Goal: Find specific page/section: Find specific page/section

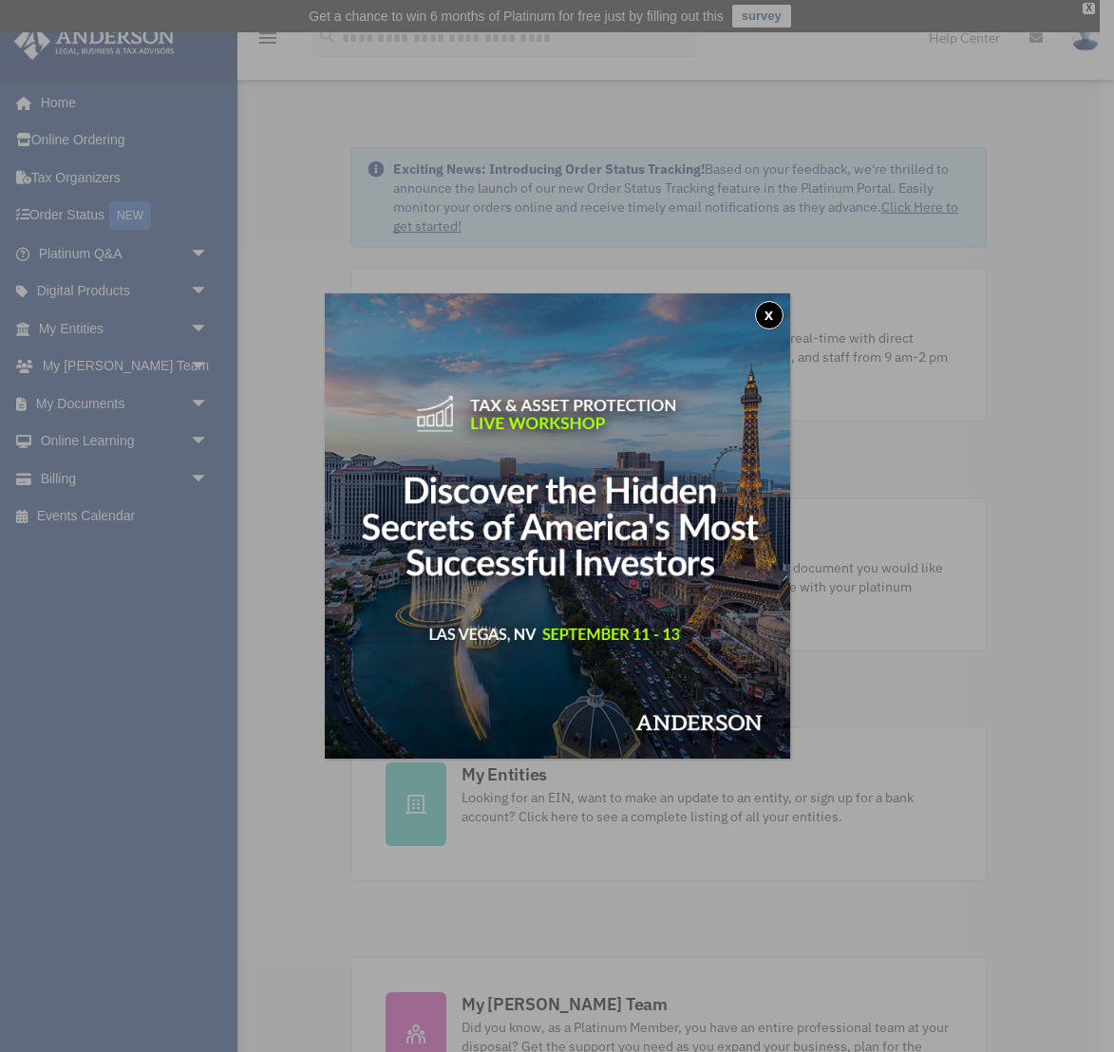
click at [773, 306] on button "x" at bounding box center [769, 315] width 28 height 28
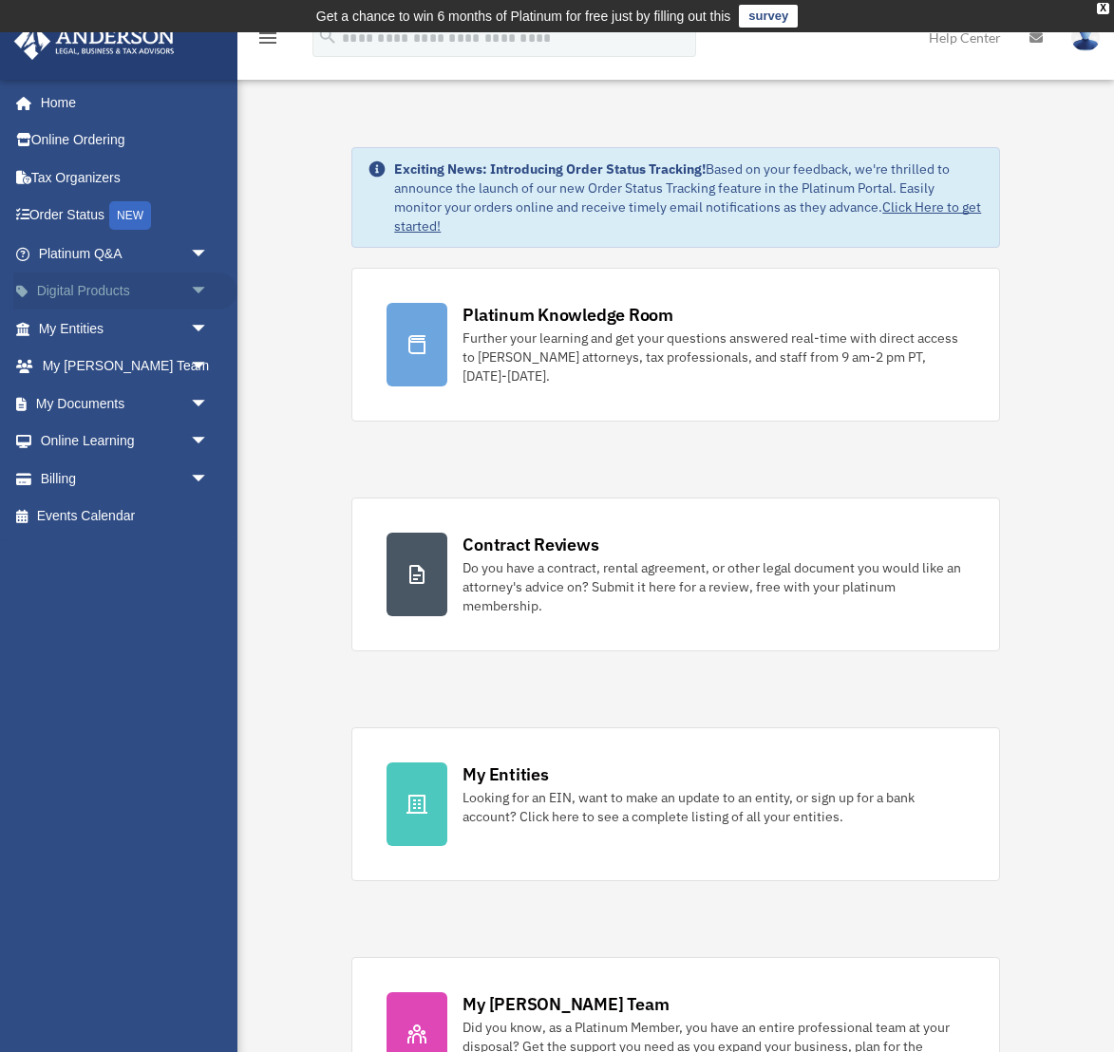
click at [99, 301] on link "Digital Products arrow_drop_down" at bounding box center [125, 292] width 224 height 38
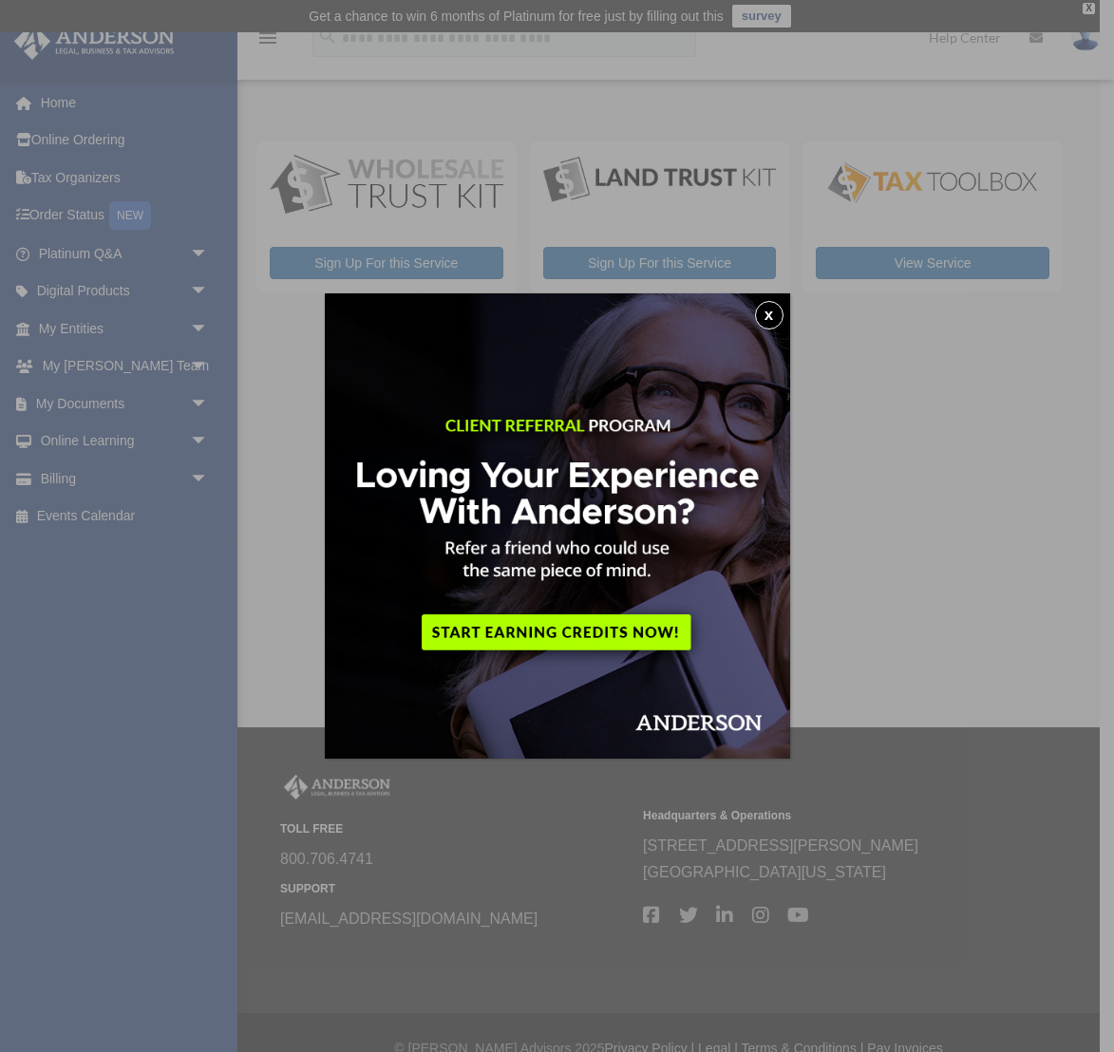
click at [114, 368] on div "x" at bounding box center [557, 526] width 1114 height 1052
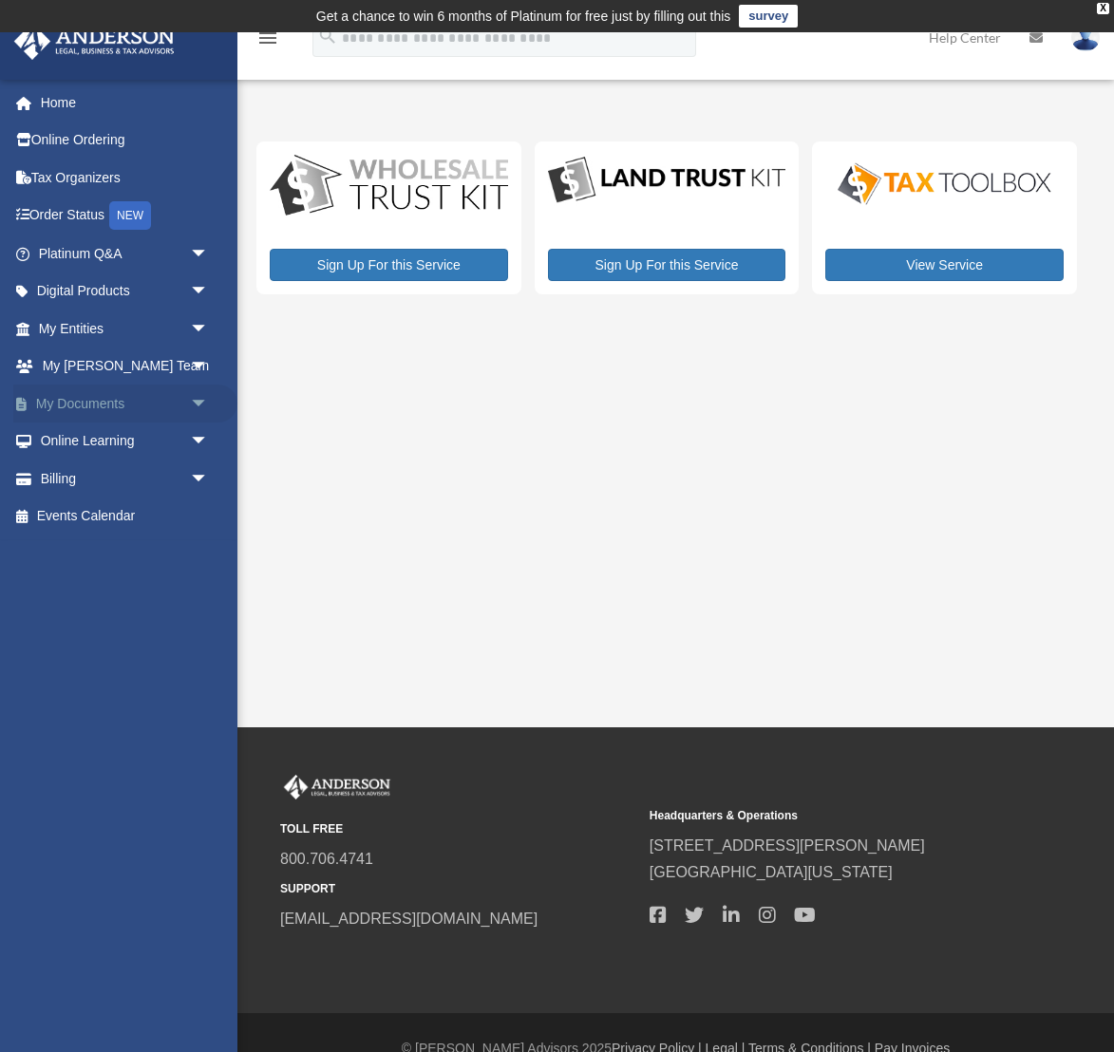
click at [103, 393] on link "My Documents arrow_drop_down" at bounding box center [125, 404] width 224 height 38
click at [101, 404] on link "My Documents arrow_drop_down" at bounding box center [125, 404] width 224 height 38
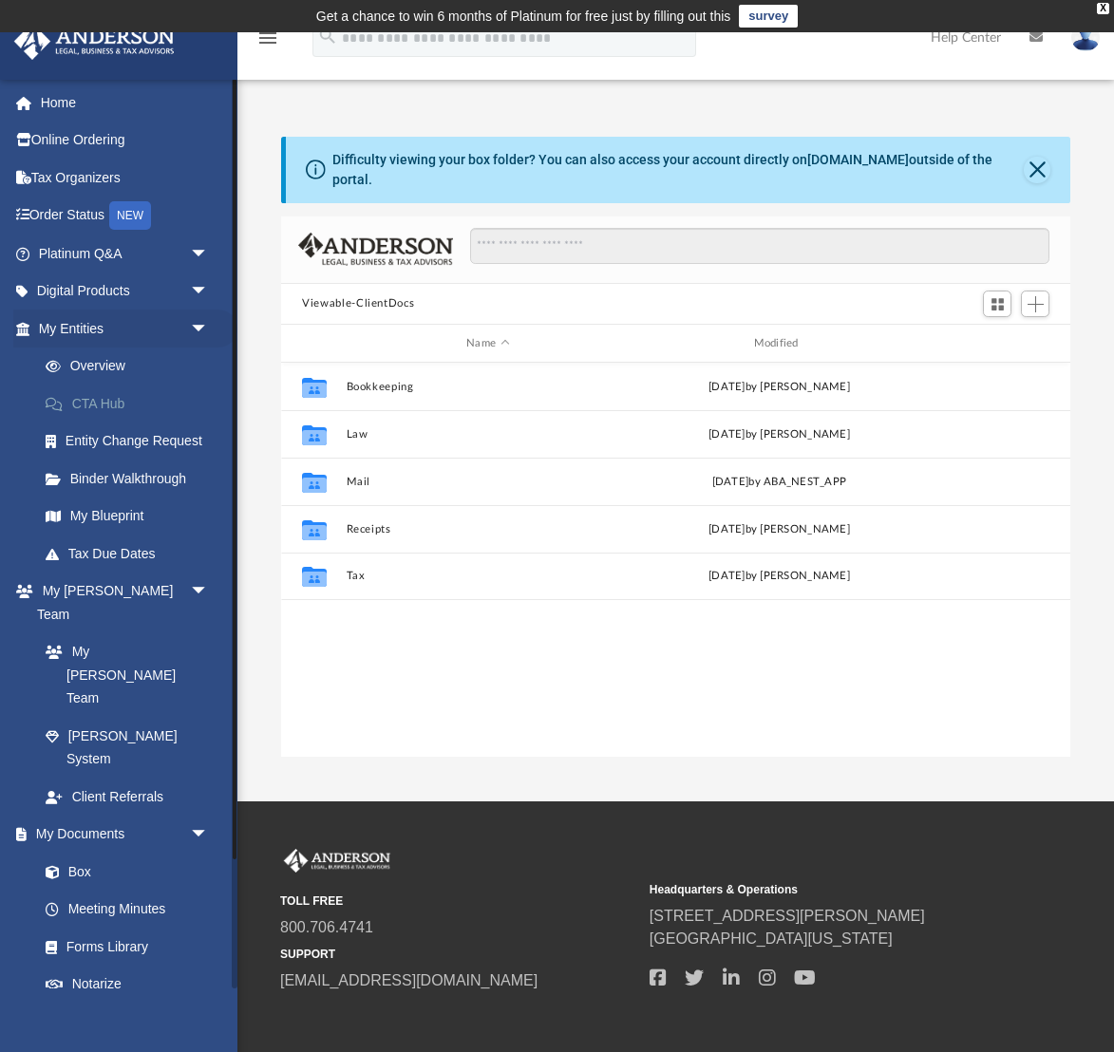
scroll to position [432, 788]
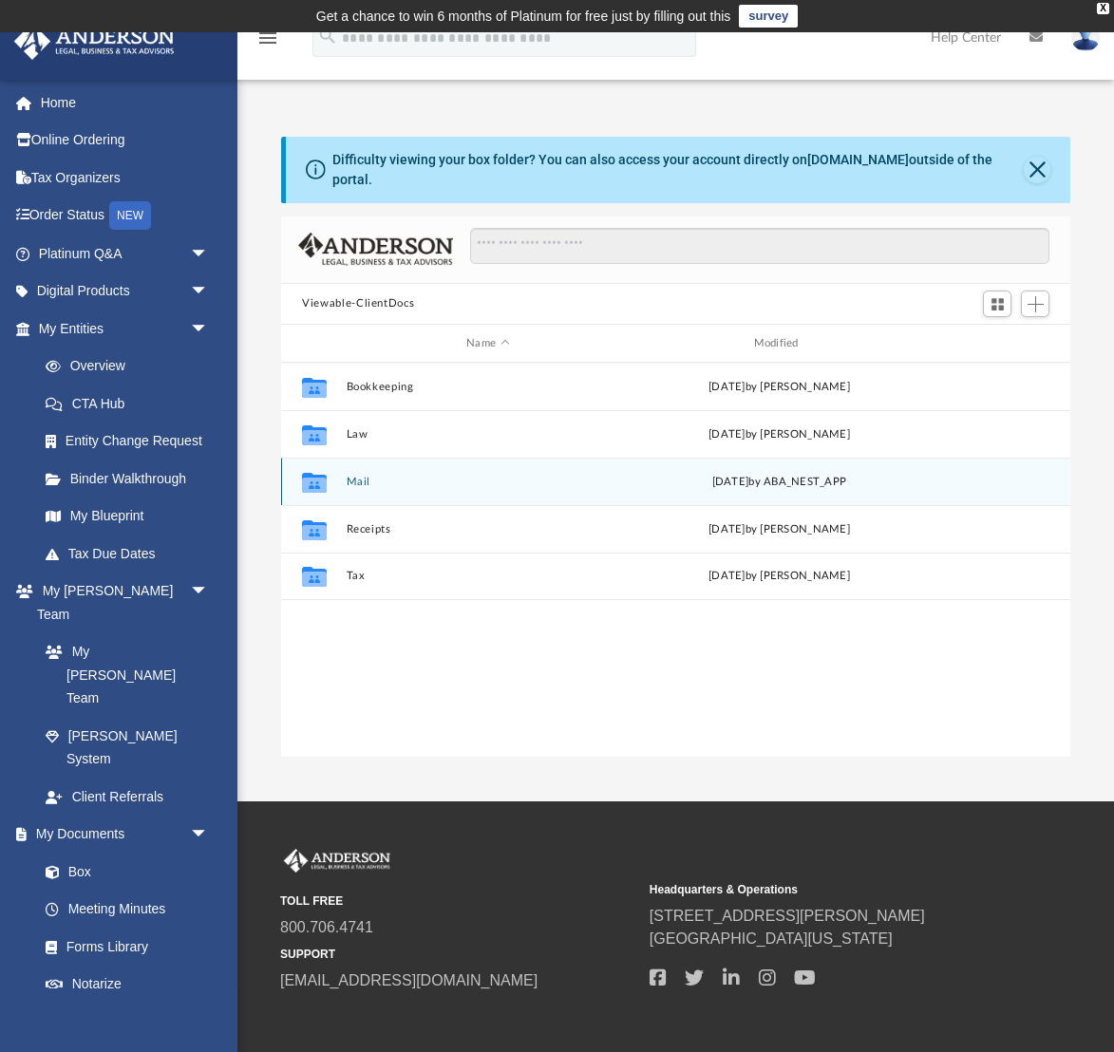
click at [354, 476] on button "Mail" at bounding box center [488, 482] width 283 height 12
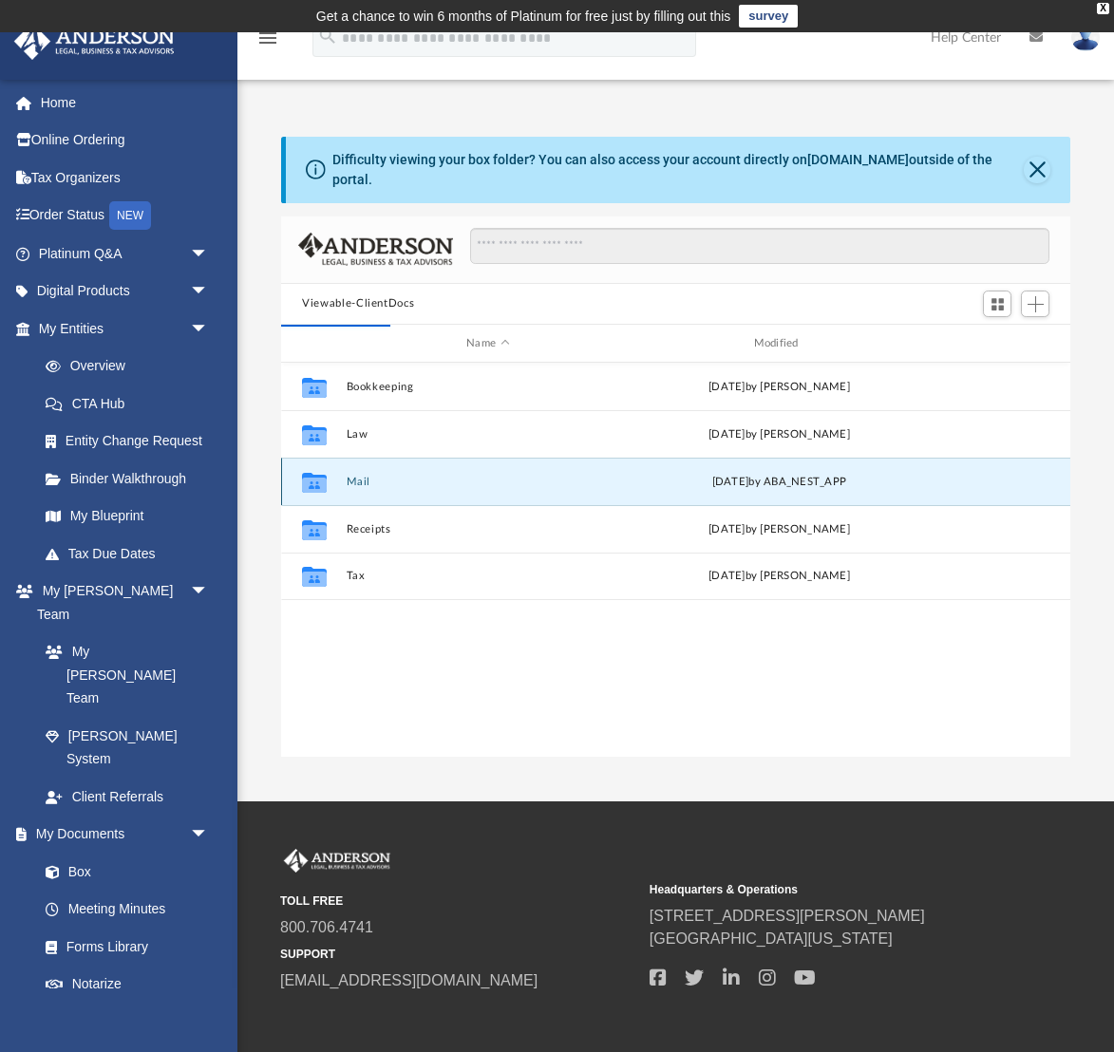
click at [368, 476] on button "Mail" at bounding box center [488, 482] width 283 height 12
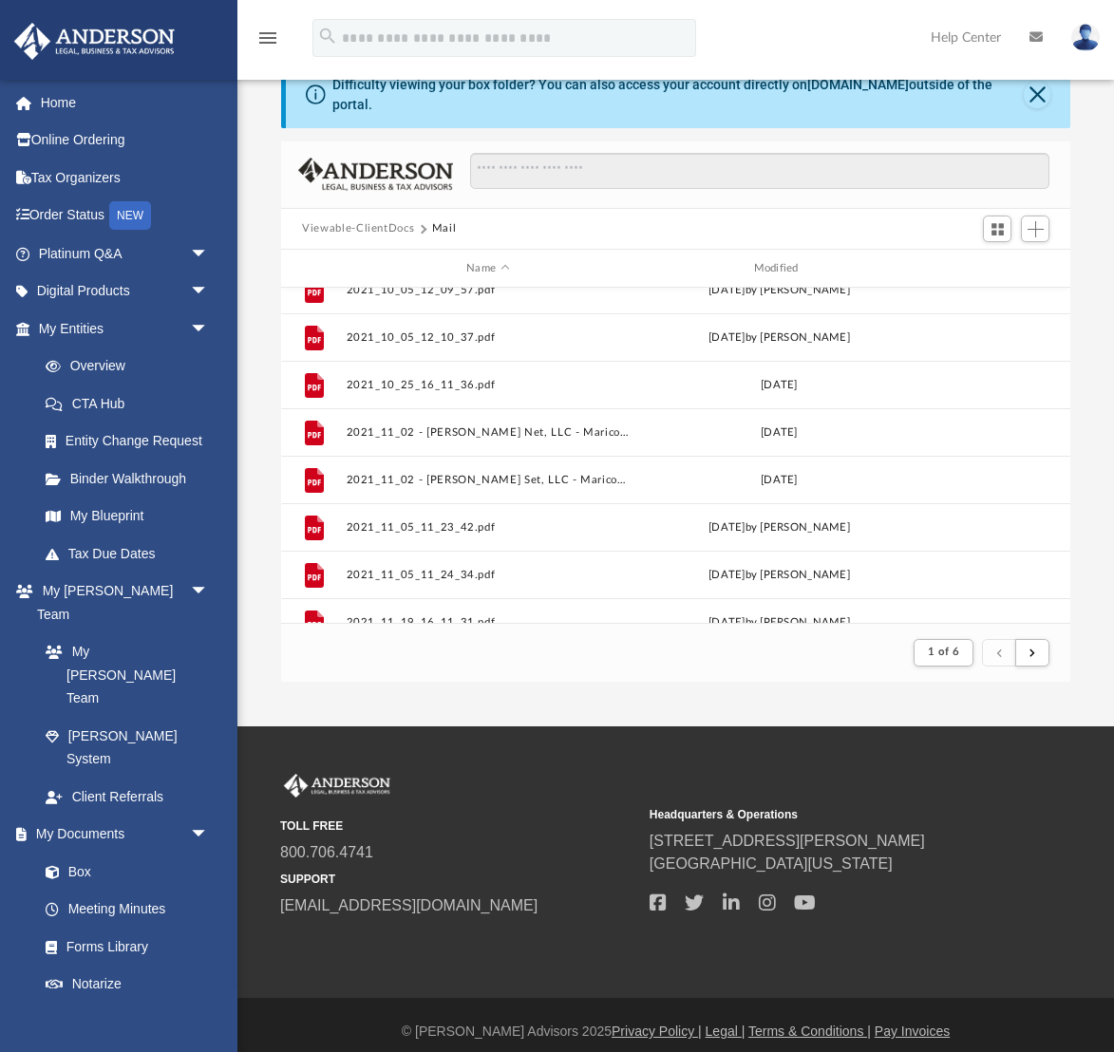
scroll to position [2039, 0]
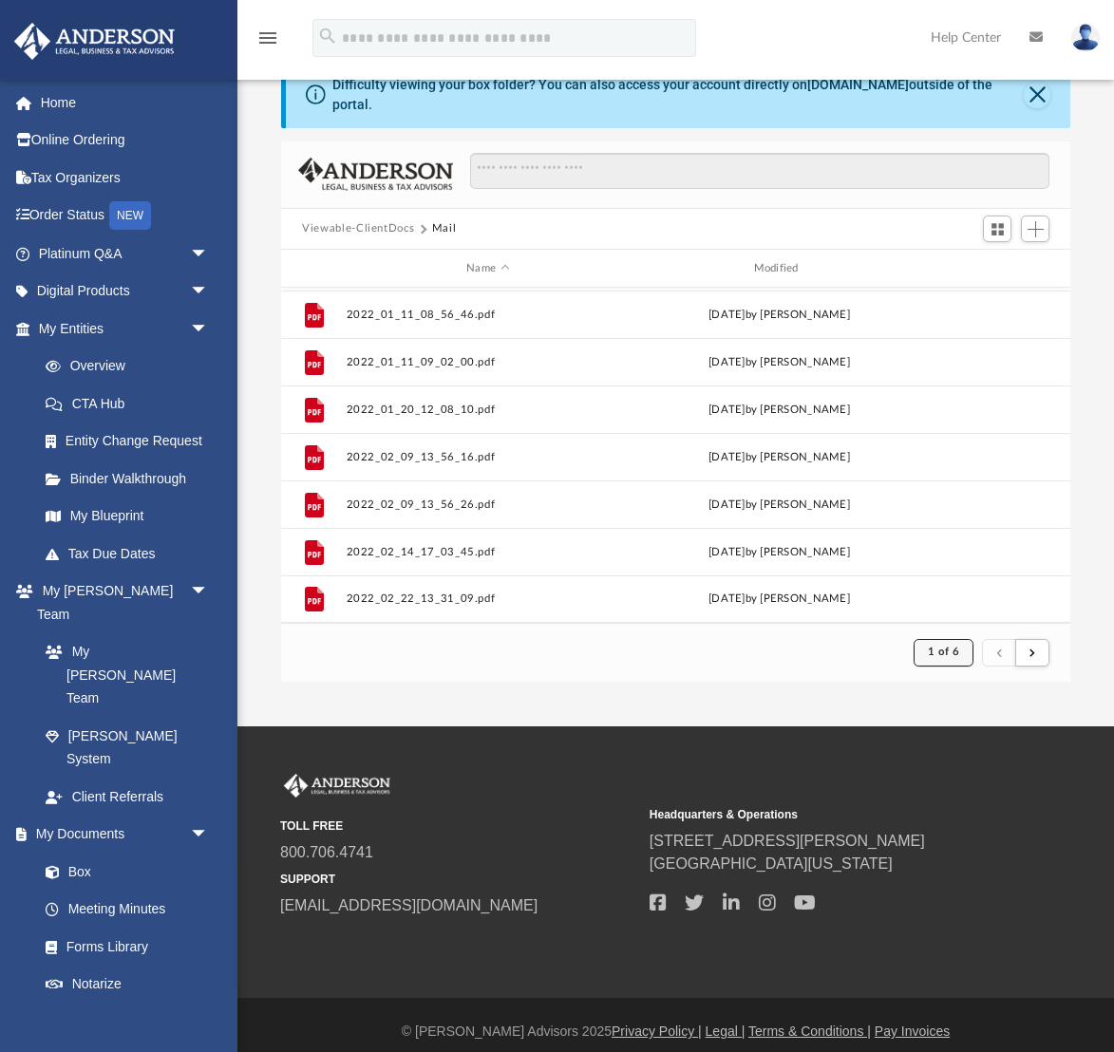
click at [954, 647] on span "1 of 6" at bounding box center [943, 652] width 31 height 10
click at [958, 833] on li "6" at bounding box center [958, 828] width 7 height 20
click at [1048, 639] on button "submit" at bounding box center [1032, 653] width 34 height 28
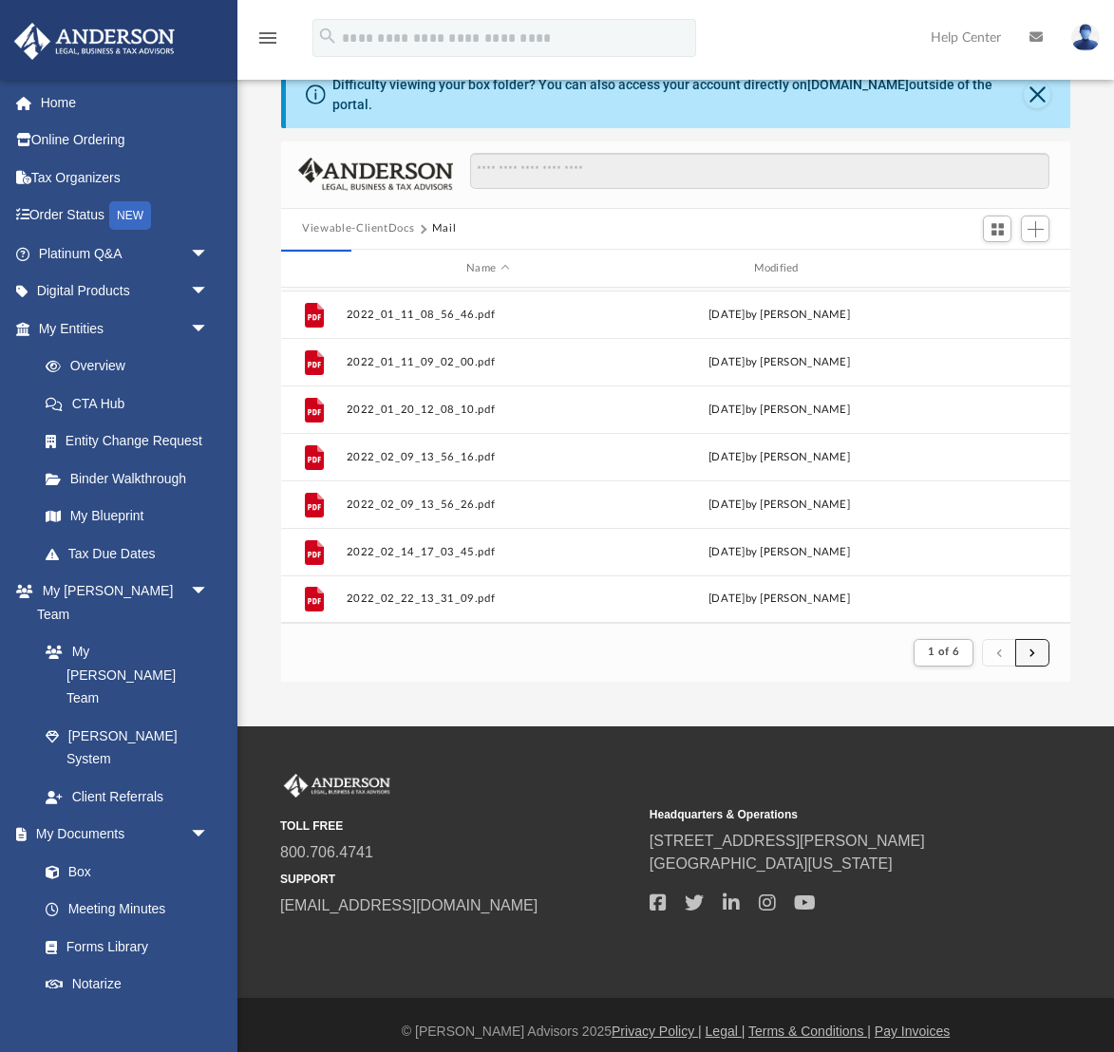
click at [1048, 639] on button "submit" at bounding box center [1032, 653] width 34 height 28
click at [1038, 639] on button "submit" at bounding box center [1032, 653] width 34 height 28
click at [955, 647] on span "1 of 6" at bounding box center [943, 652] width 31 height 10
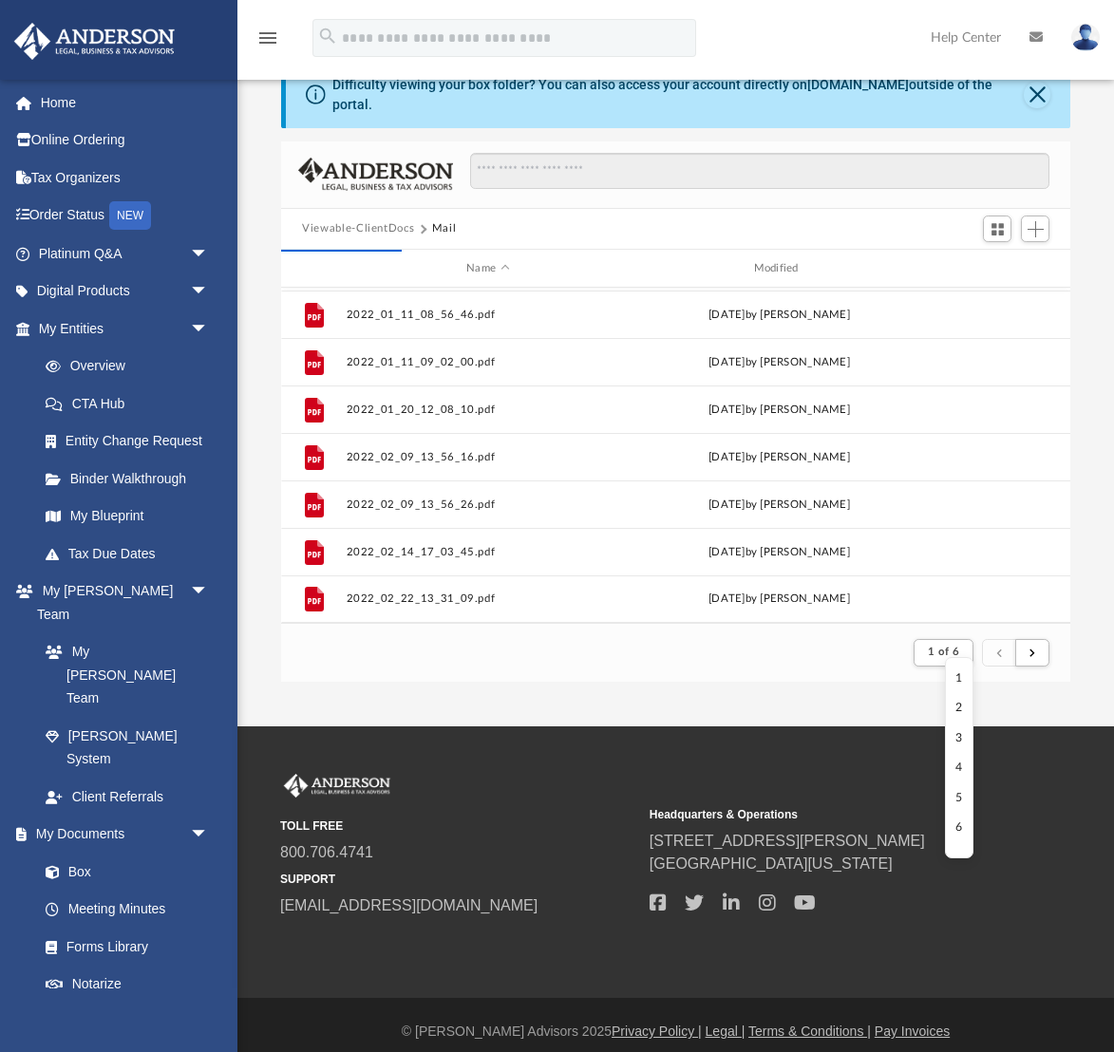
click at [961, 824] on li "6" at bounding box center [958, 828] width 7 height 20
click at [944, 647] on span "1 of 6" at bounding box center [943, 652] width 31 height 10
click at [959, 828] on li "6" at bounding box center [958, 828] width 7 height 20
click at [1032, 647] on span "submit" at bounding box center [1033, 652] width 6 height 10
click at [1033, 647] on span "submit" at bounding box center [1033, 652] width 6 height 10
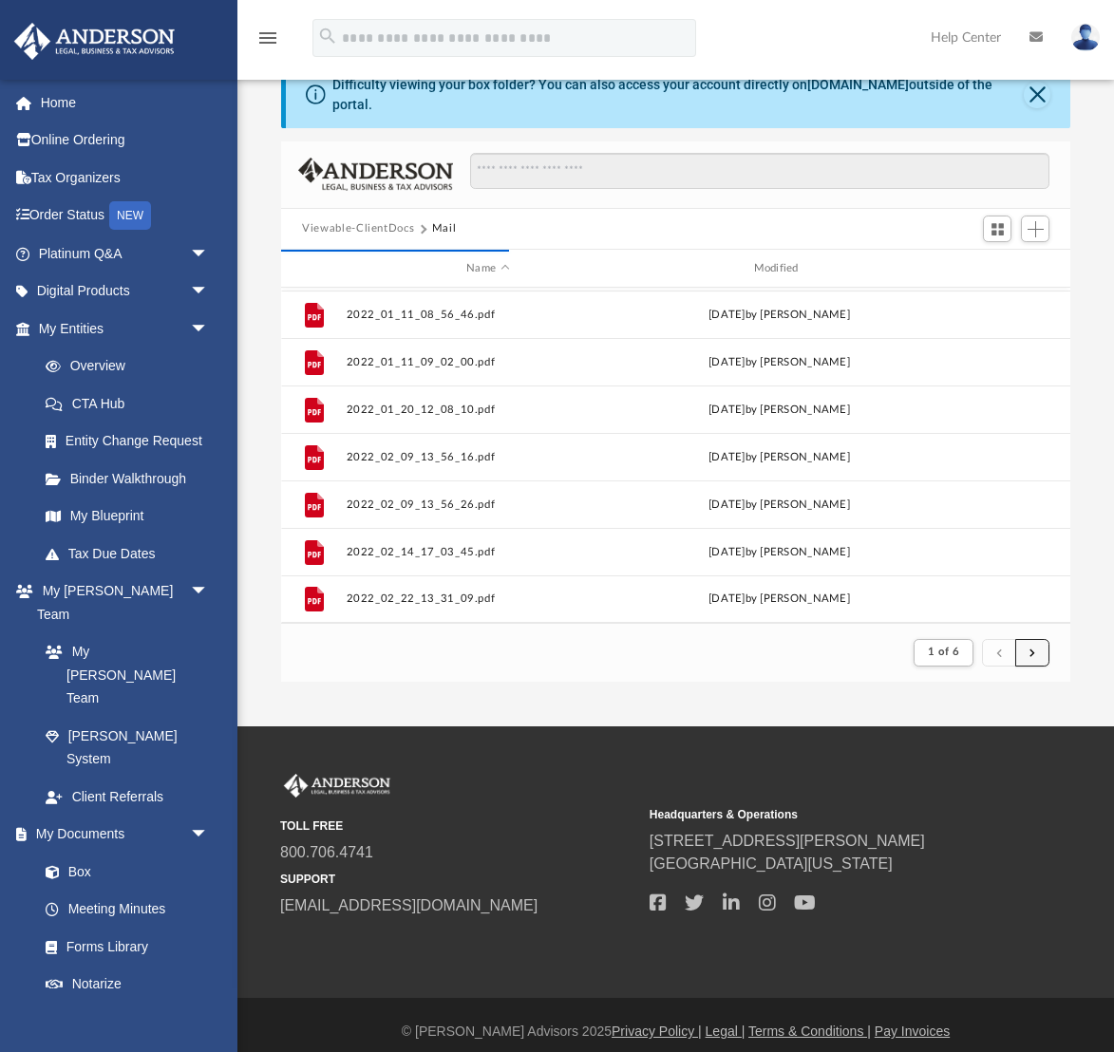
click at [1045, 639] on button "submit" at bounding box center [1032, 653] width 34 height 28
click at [1030, 647] on span "submit" at bounding box center [1033, 652] width 6 height 10
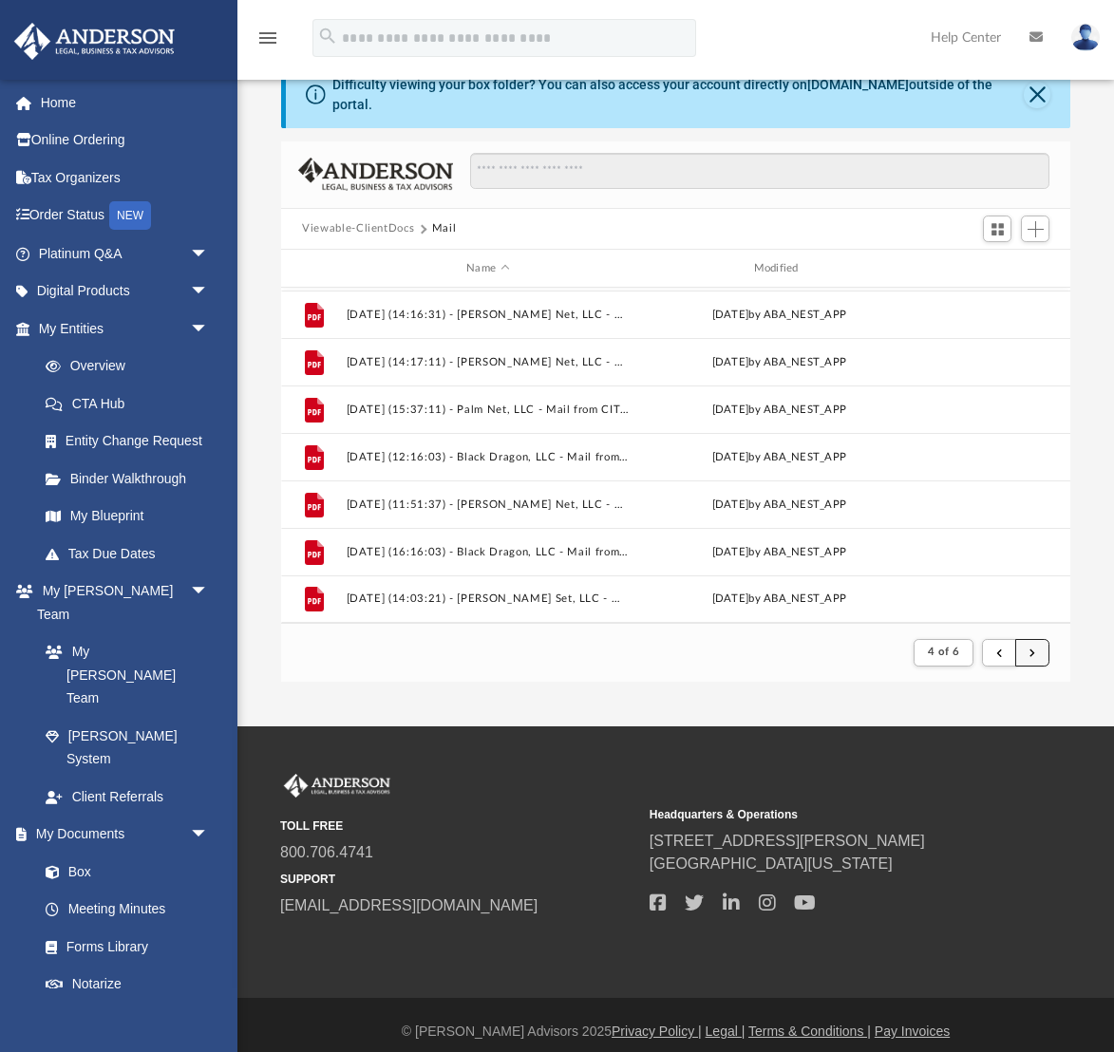
click at [1037, 639] on button "submit" at bounding box center [1032, 653] width 34 height 28
